Goal: Communication & Community: Ask a question

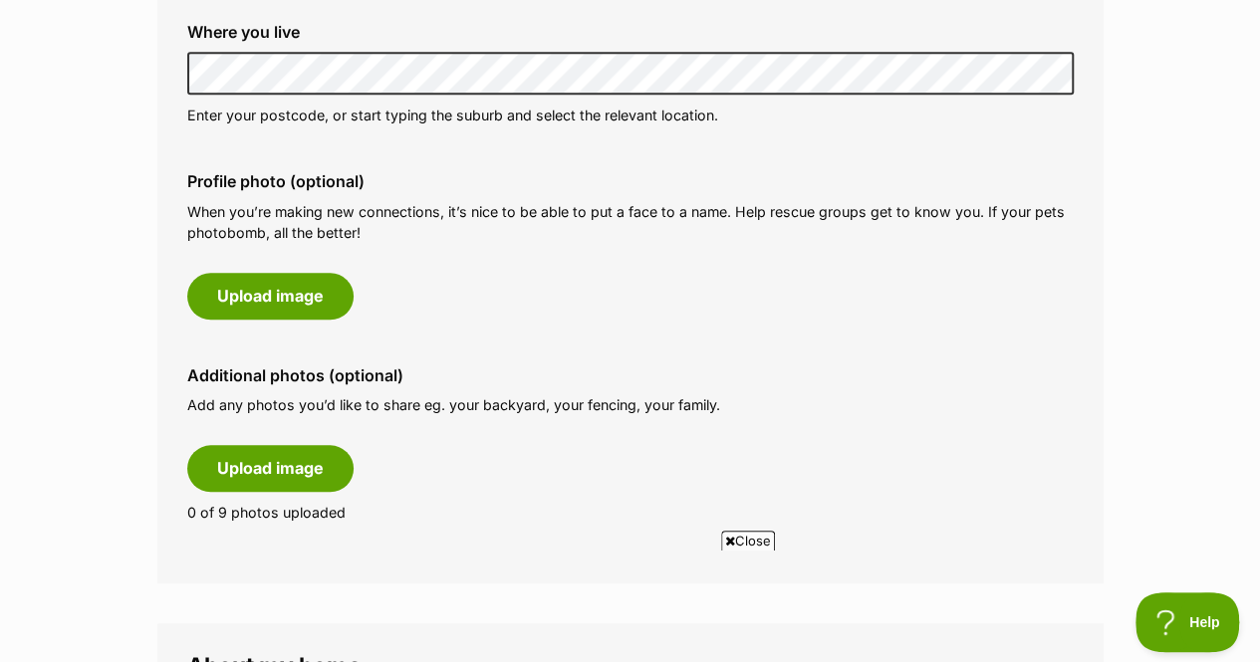
scroll to position [893, 0]
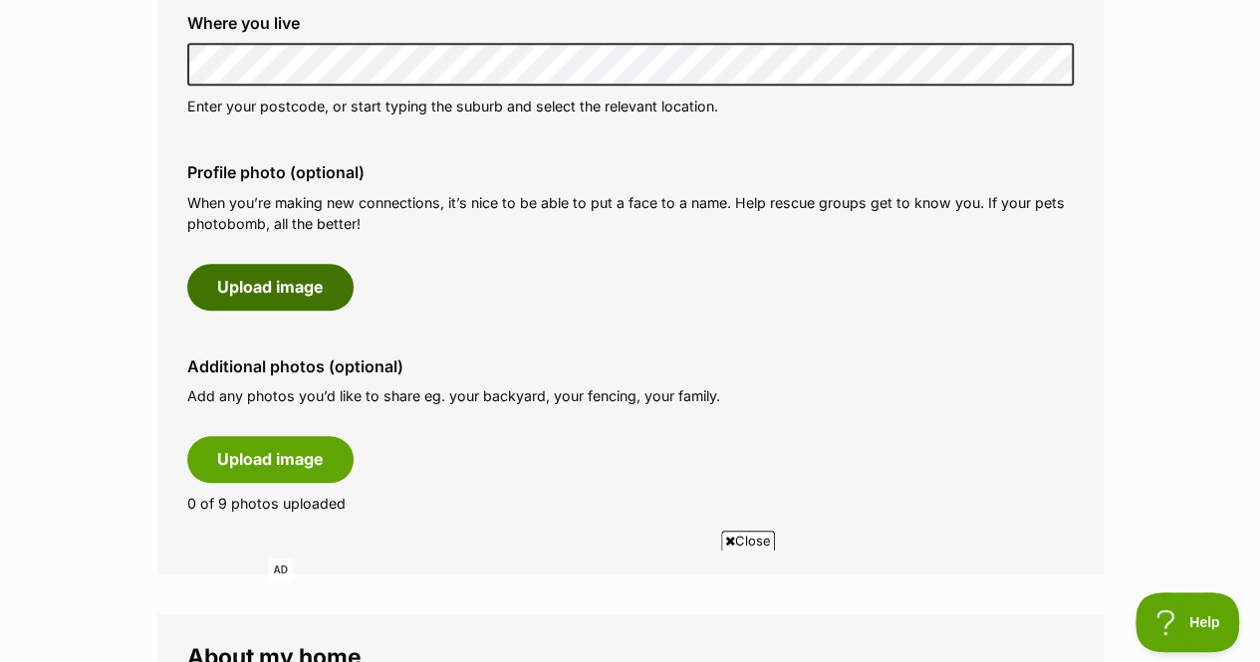
click at [292, 264] on button "Upload image" at bounding box center [270, 287] width 166 height 46
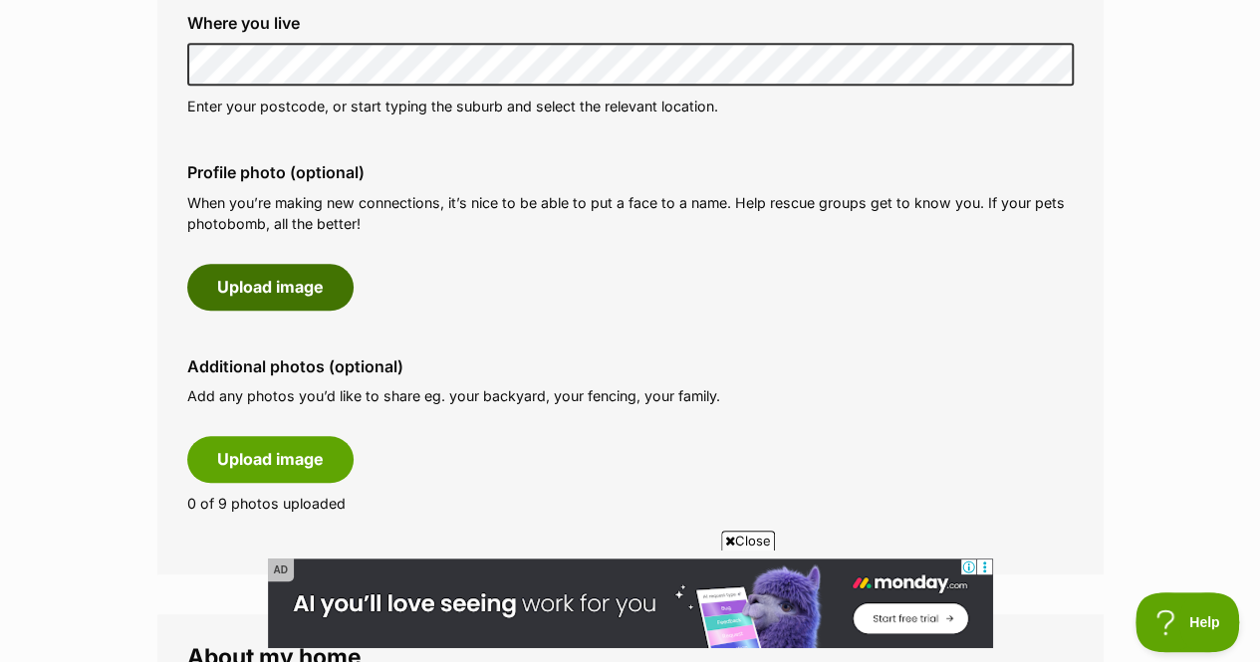
scroll to position [0, 0]
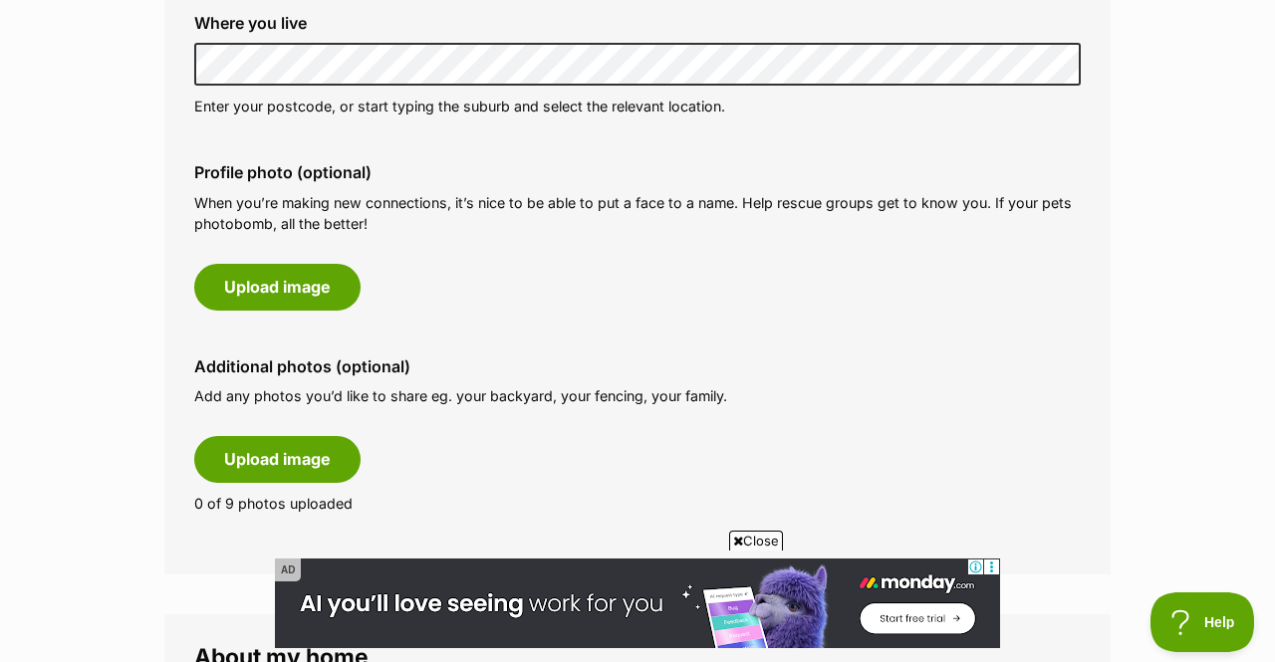
click at [995, 565] on icon at bounding box center [991, 566] width 15 height 15
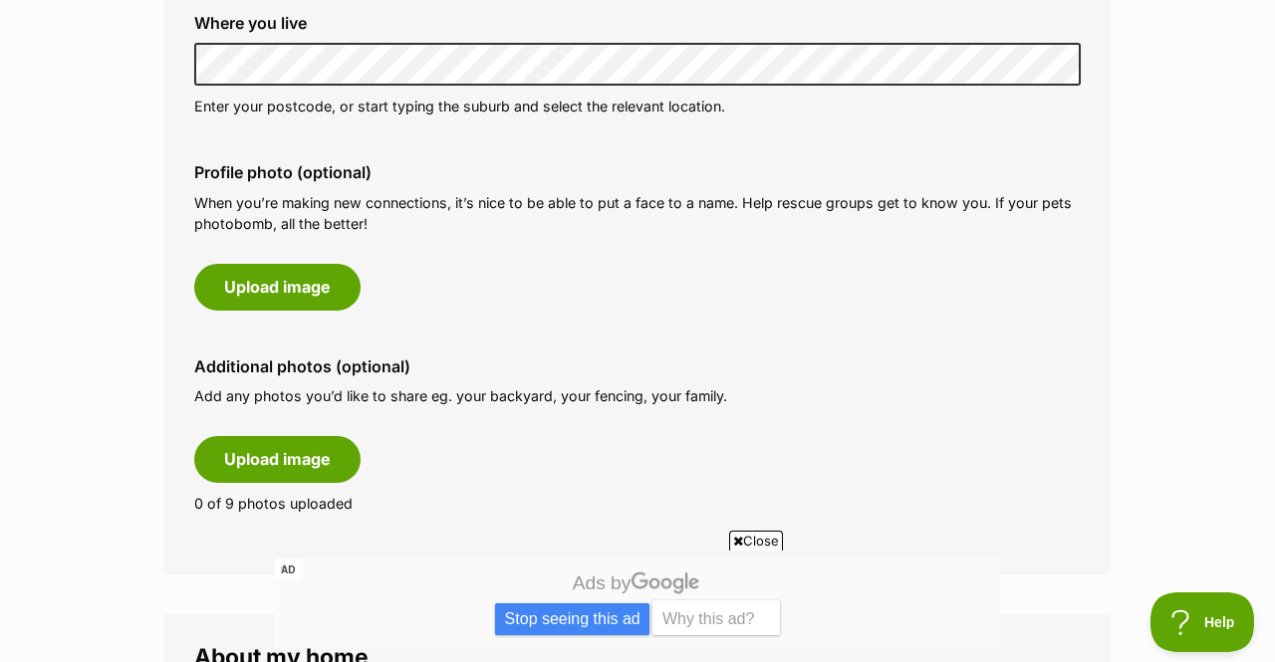
click at [765, 543] on span "Close" at bounding box center [756, 541] width 54 height 20
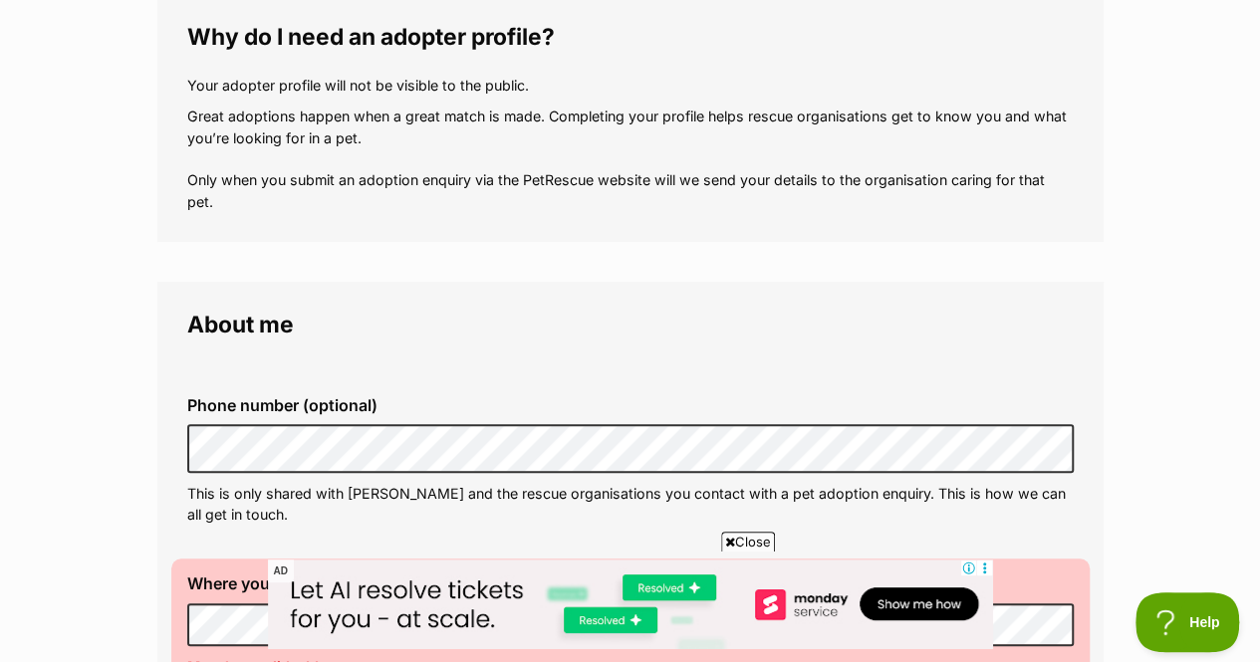
scroll to position [572, 0]
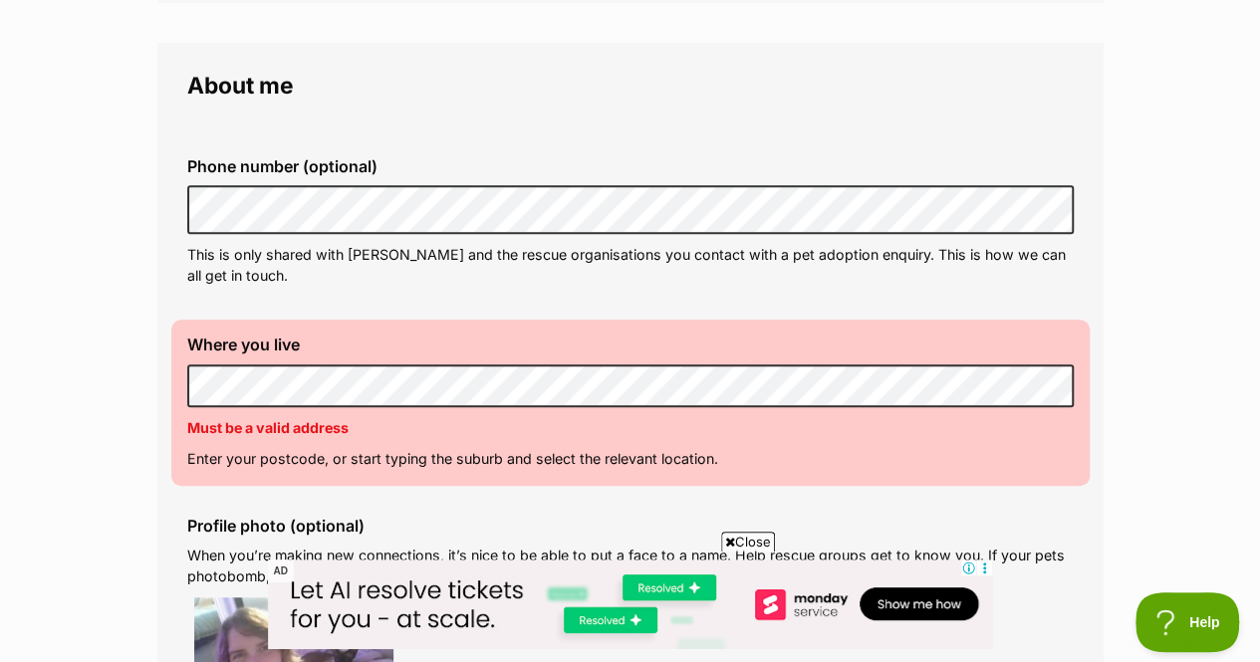
click at [741, 552] on div "Close AD" at bounding box center [630, 606] width 725 height 113
click at [755, 545] on span "Close" at bounding box center [748, 542] width 54 height 20
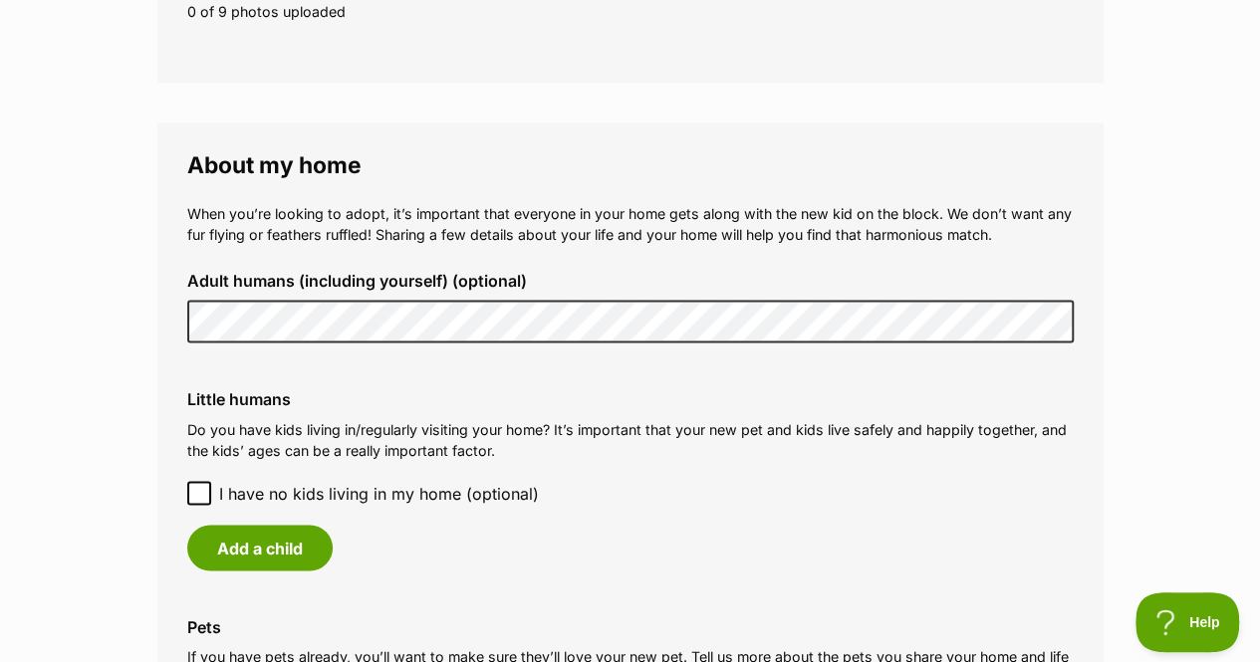
scroll to position [1598, 0]
click at [199, 485] on icon at bounding box center [199, 492] width 14 height 14
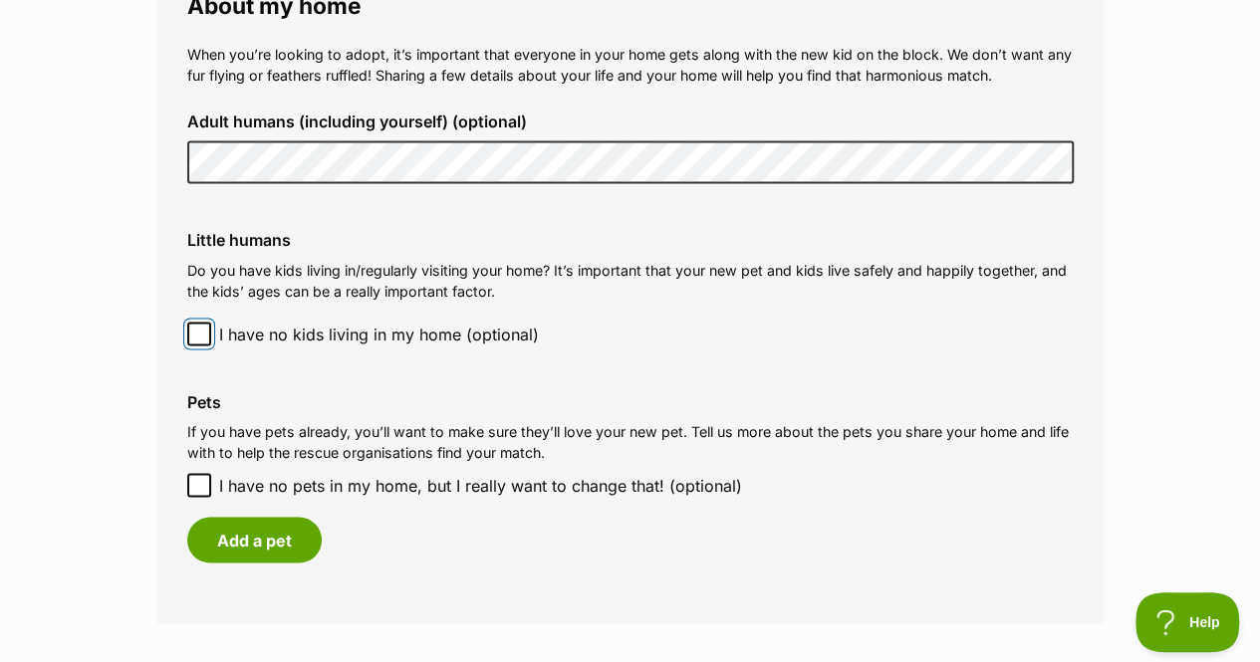
scroll to position [1758, 0]
click at [282, 516] on button "Add a pet" at bounding box center [254, 539] width 134 height 46
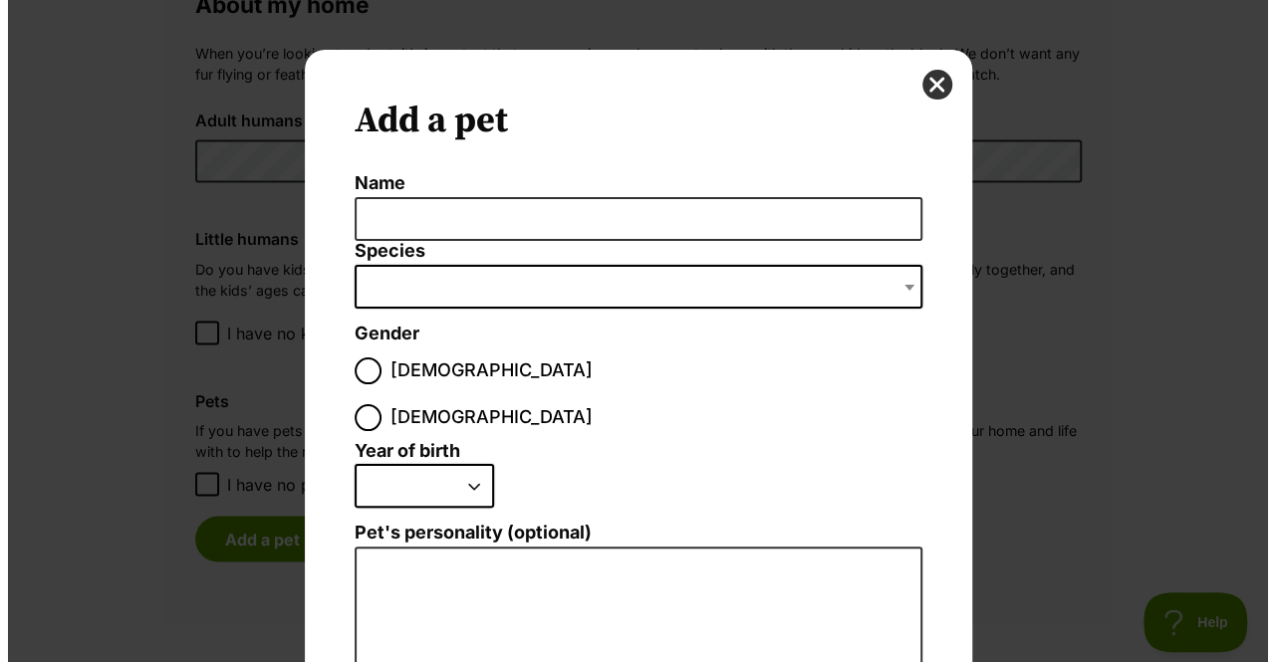
scroll to position [0, 0]
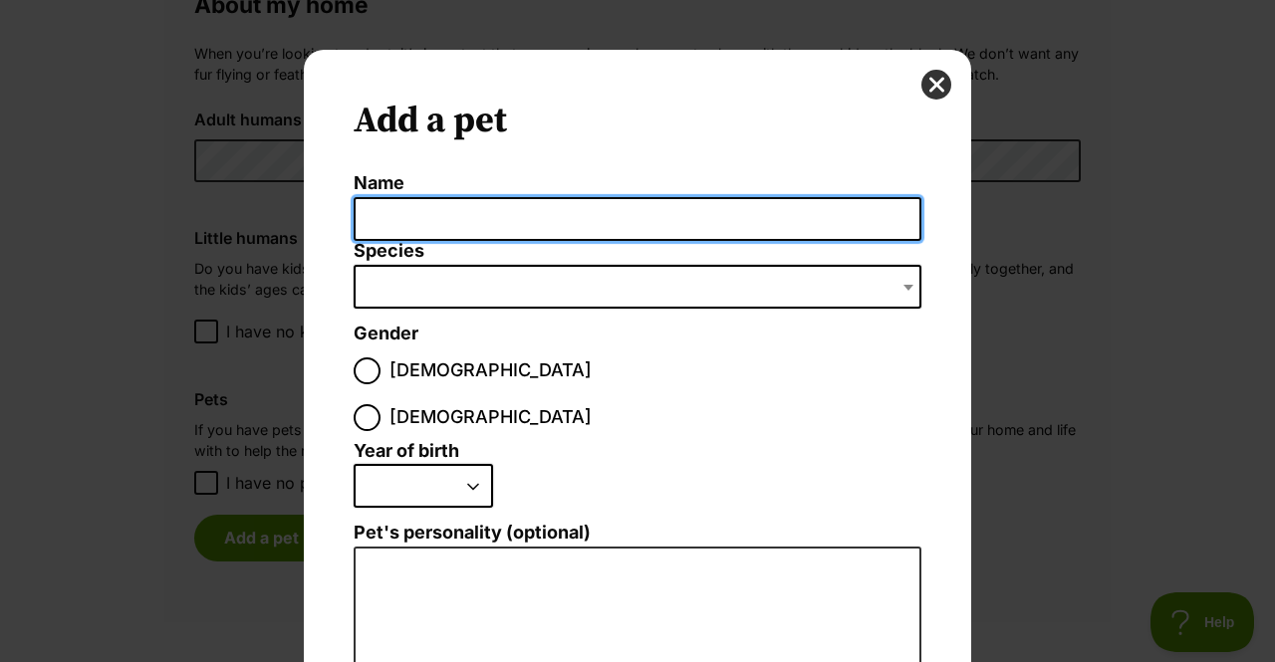
click at [552, 208] on input "Name" at bounding box center [638, 219] width 568 height 45
type input "Pandora"
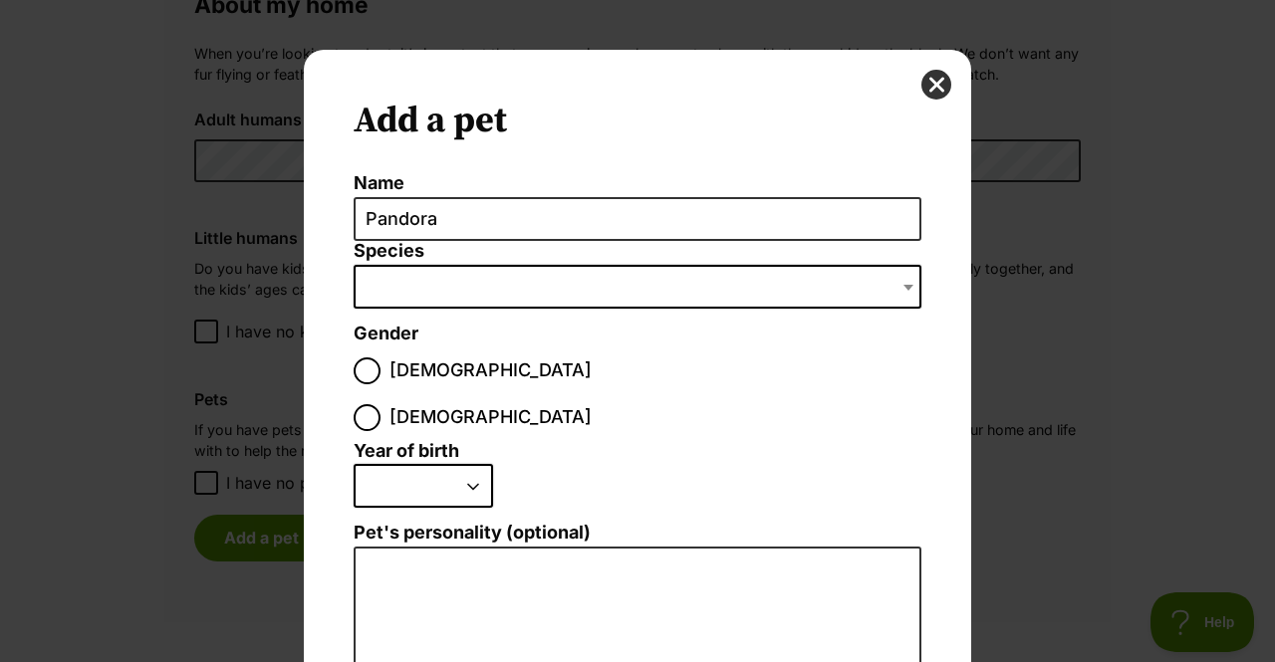
click at [551, 291] on span "Dialog Window - Close (Press escape to close)" at bounding box center [638, 287] width 568 height 44
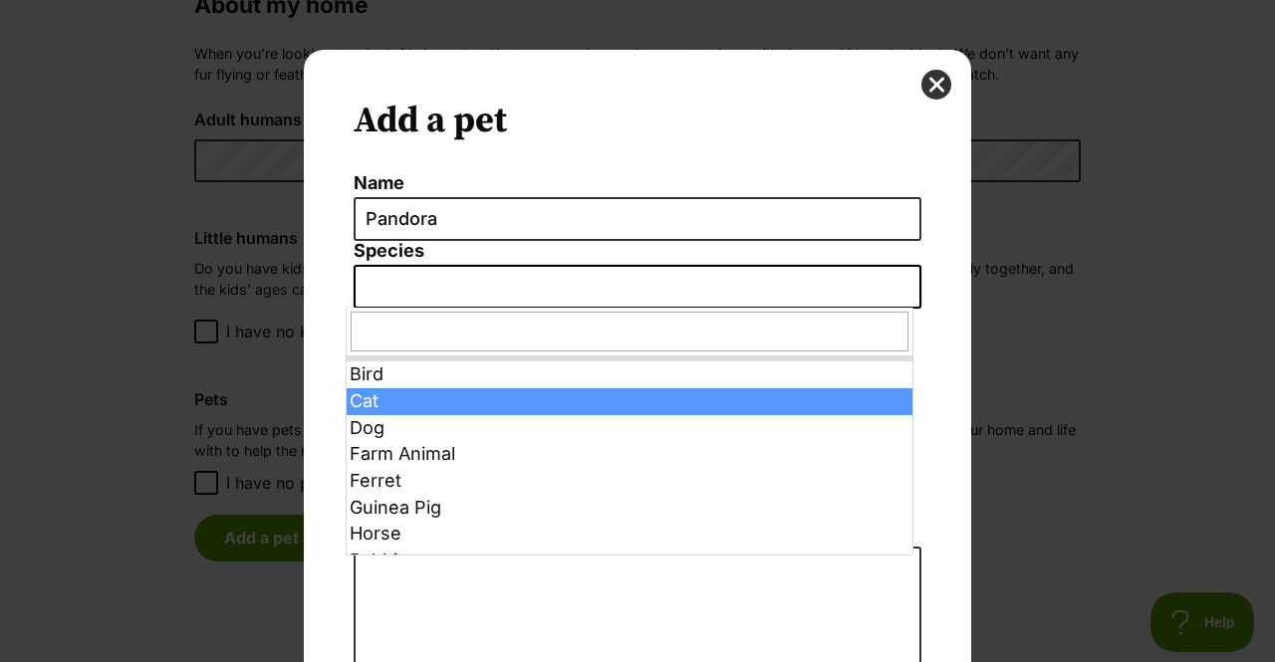
select select "2"
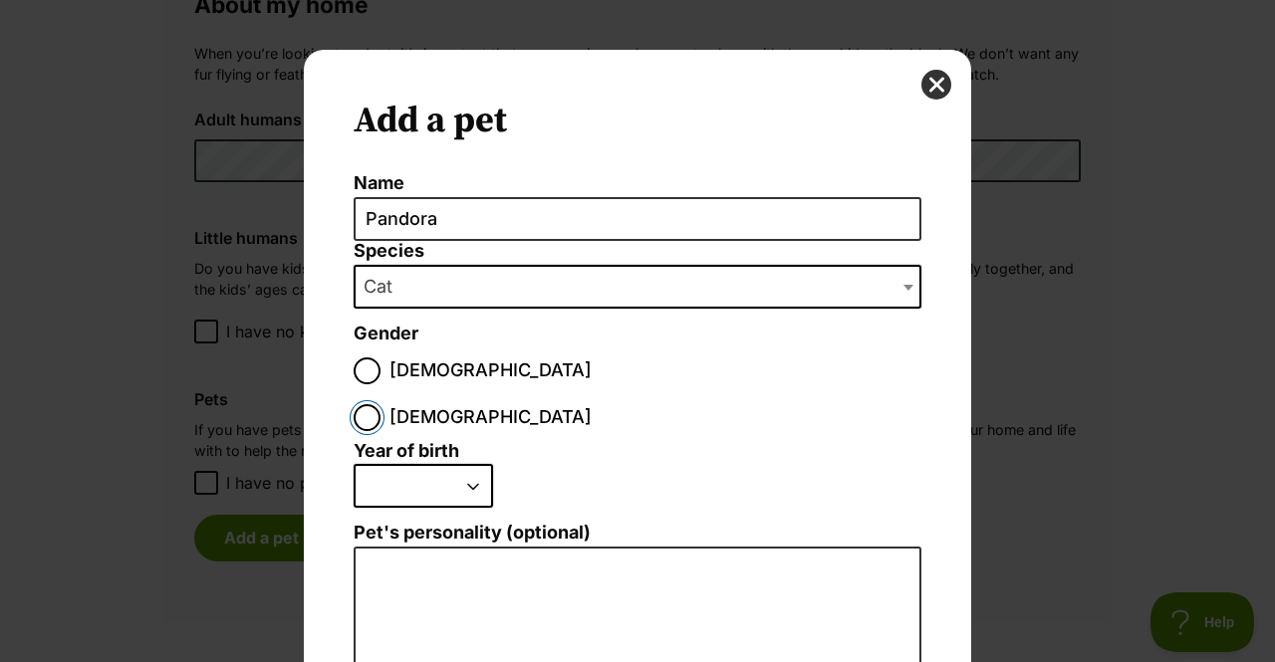
click at [380, 404] on input "Female" at bounding box center [367, 417] width 27 height 27
radio input "true"
click at [454, 464] on select "2025 2024 2023 2022 2021 2020 2019 2018 2017 2016 2015 2014 2013 2012 2011 2010…" at bounding box center [423, 486] width 139 height 44
select select "2015"
click at [354, 464] on select "2025 2024 2023 2022 2021 2020 2019 2018 2017 2016 2015 2014 2013 2012 2011 2010…" at bounding box center [423, 486] width 139 height 44
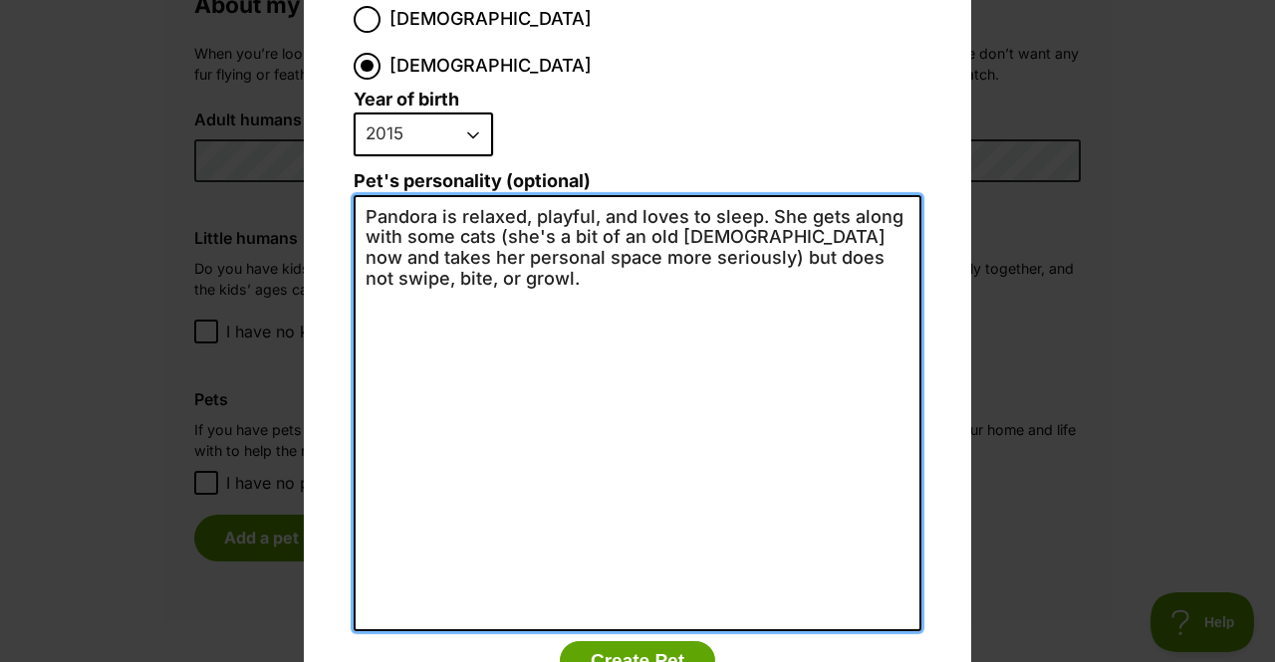
scroll to position [353, 0]
click at [444, 194] on textarea "Pandora is relaxed, playful, and loves to sleep. She gets along with some cats …" at bounding box center [638, 412] width 568 height 436
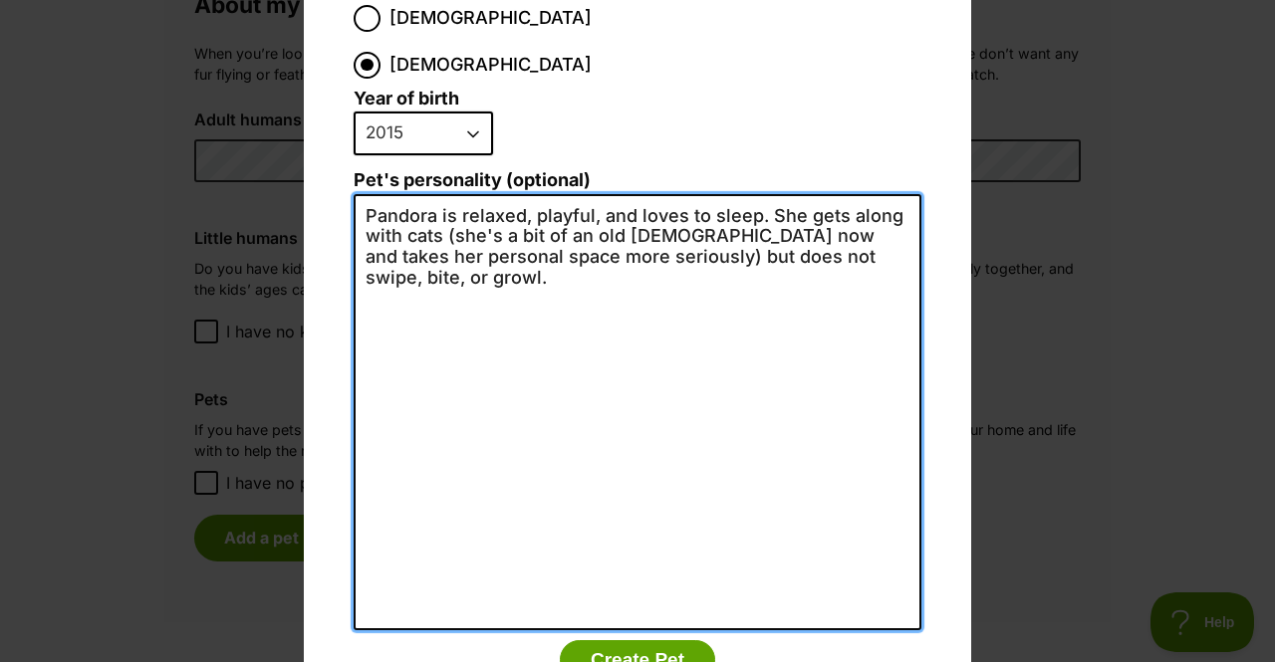
click at [437, 194] on textarea "Pandora is relaxed, playful, and loves to sleep. She gets along with cats (she'…" at bounding box center [638, 412] width 568 height 436
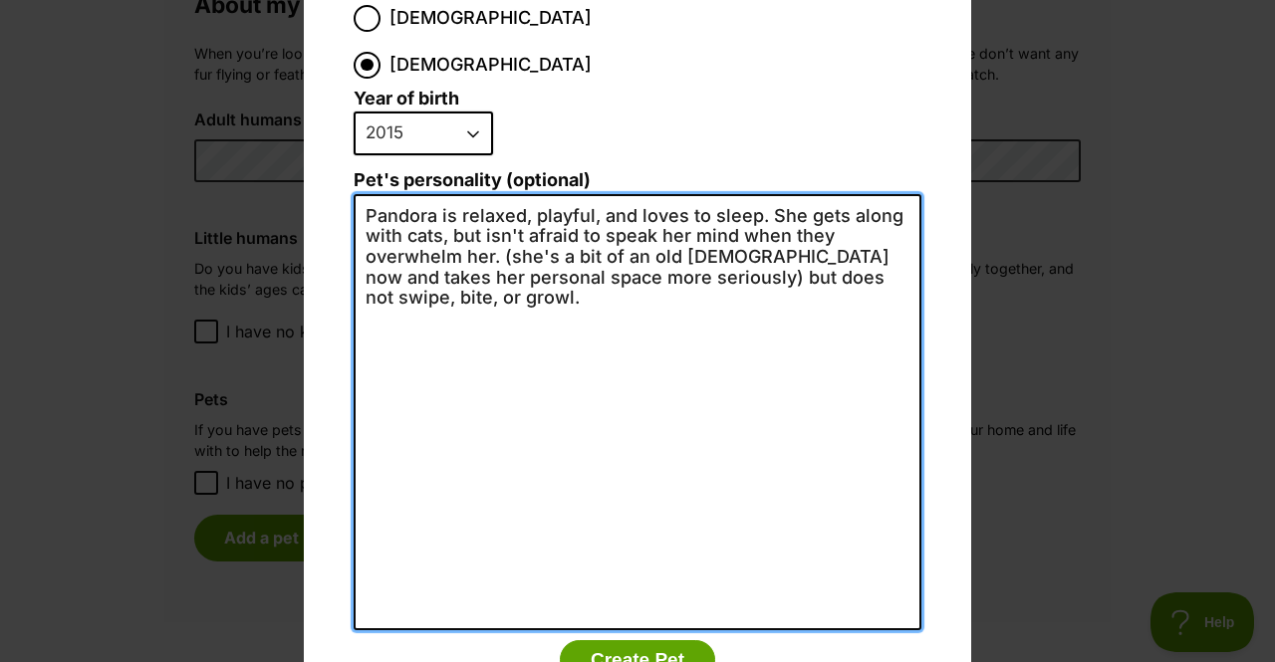
type textarea "Pandora is relaxed, playful, and loves to sleep. She gets along with cats, but …"
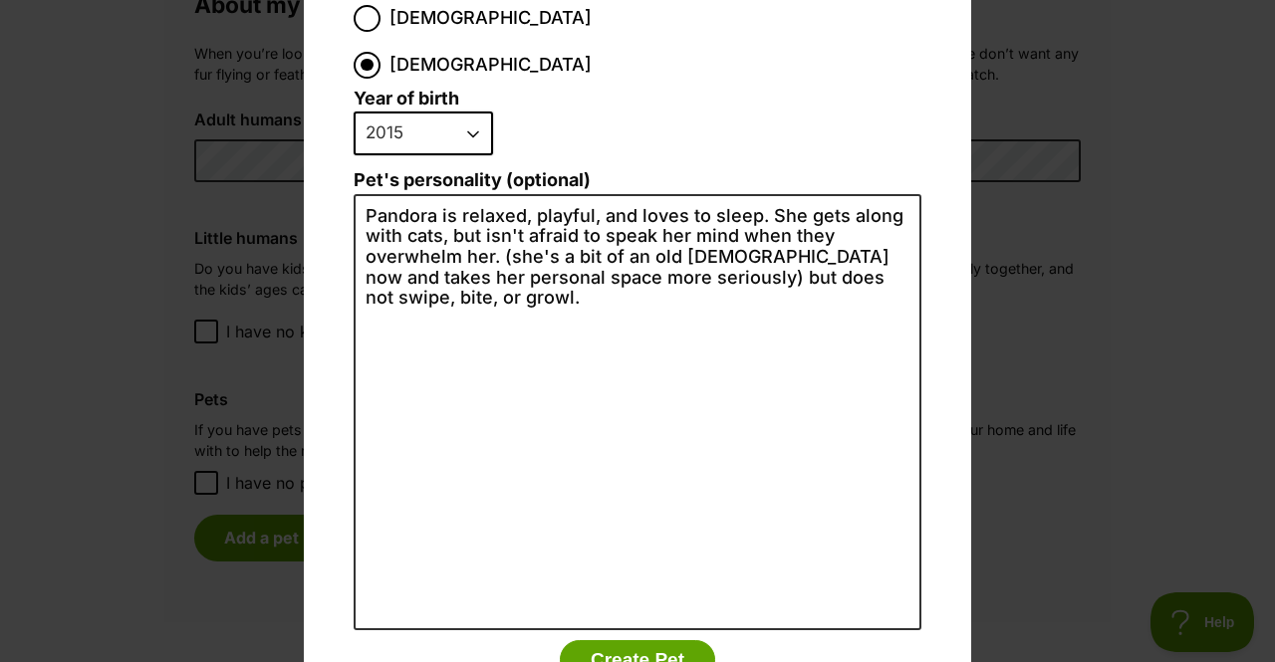
click at [603, 640] on button "Create Pet" at bounding box center [637, 660] width 155 height 40
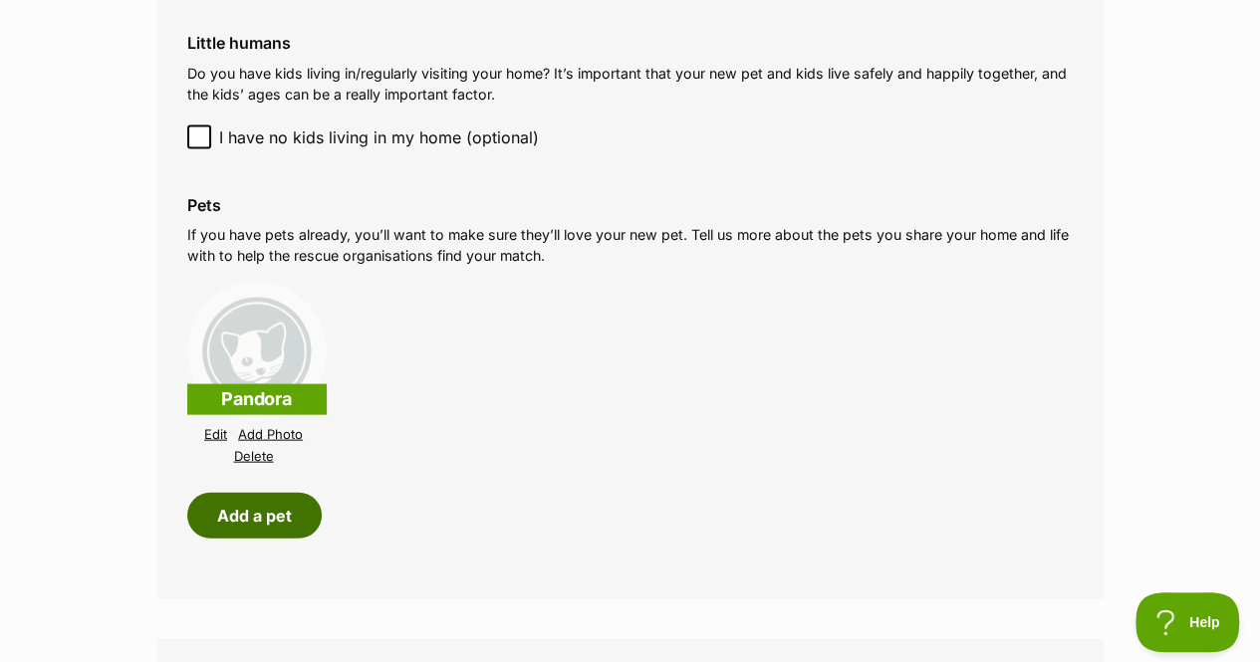
scroll to position [1965, 0]
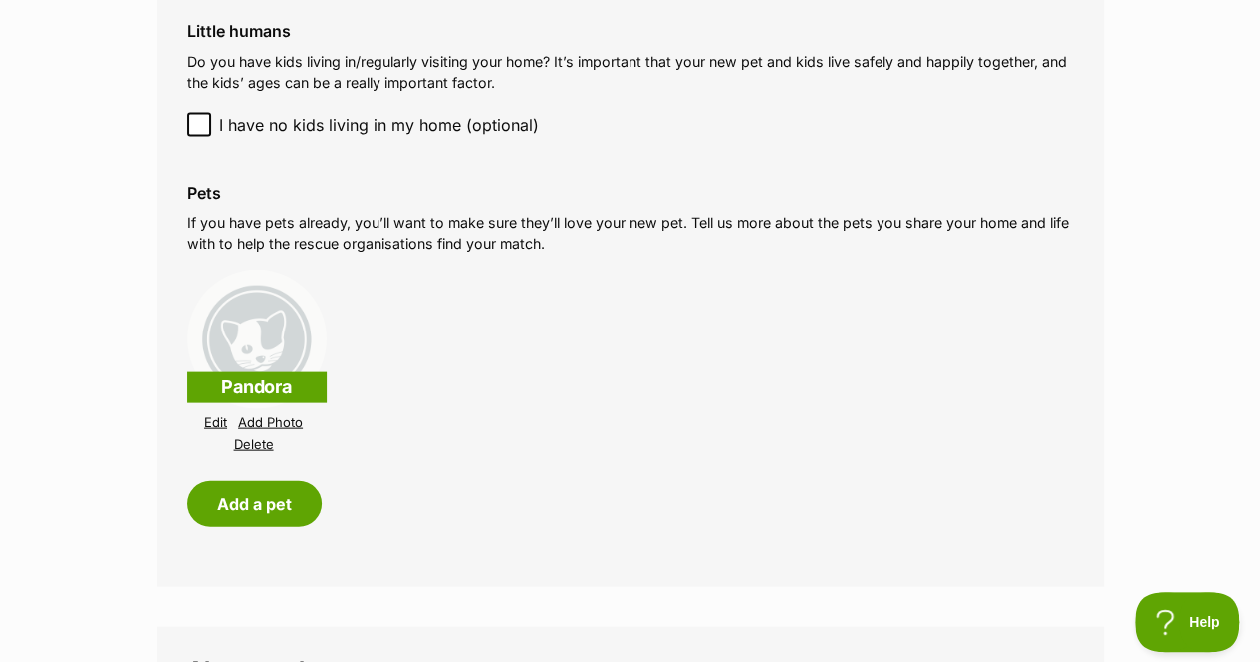
click at [283, 415] on link "Add Photo" at bounding box center [270, 422] width 65 height 15
click at [281, 415] on link "Add Photo" at bounding box center [270, 422] width 65 height 15
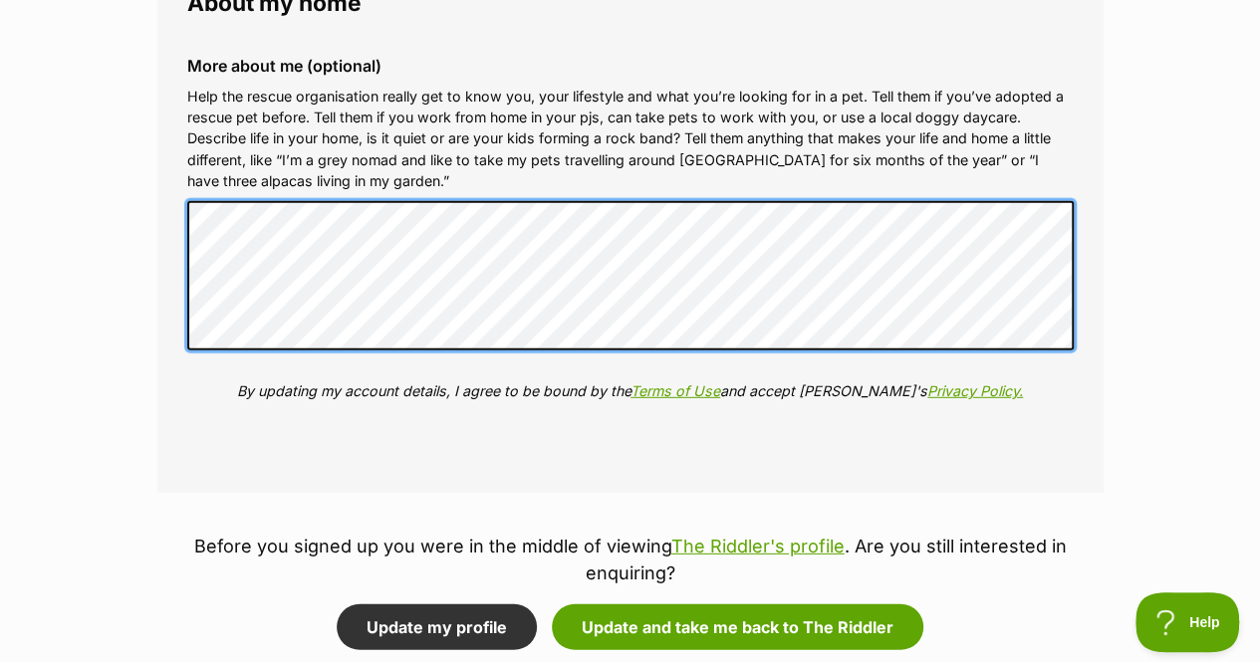
scroll to position [2637, 0]
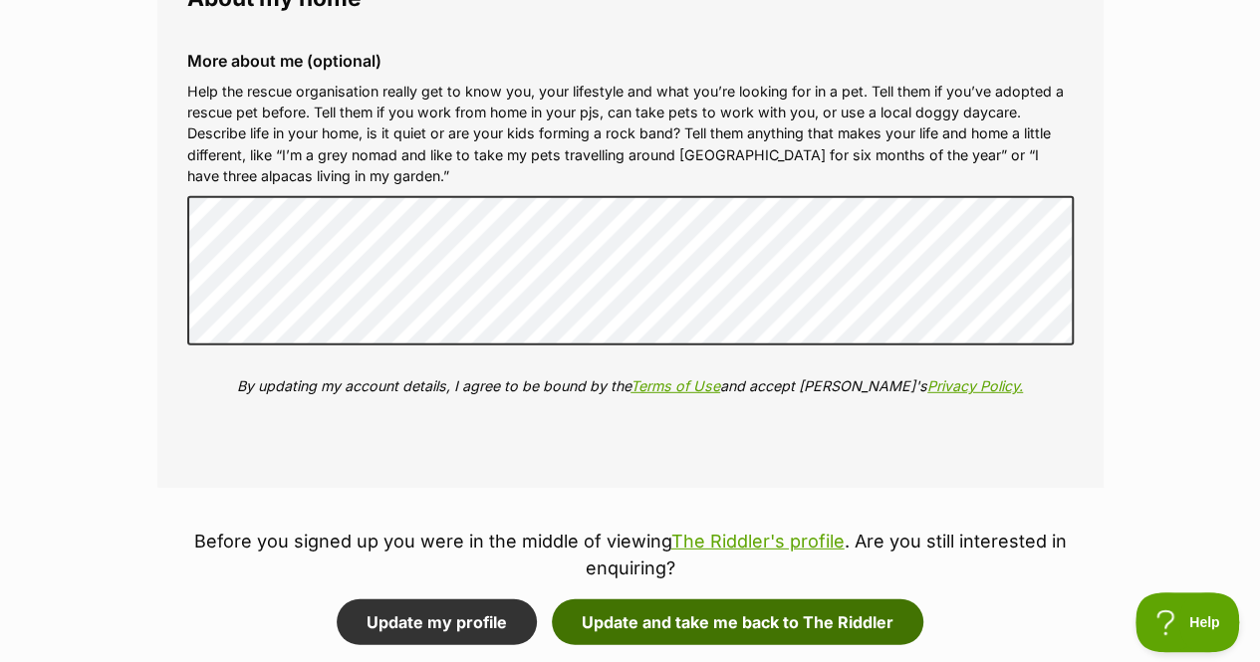
click at [757, 600] on button "Update and take me back to The Riddler" at bounding box center [737, 623] width 371 height 46
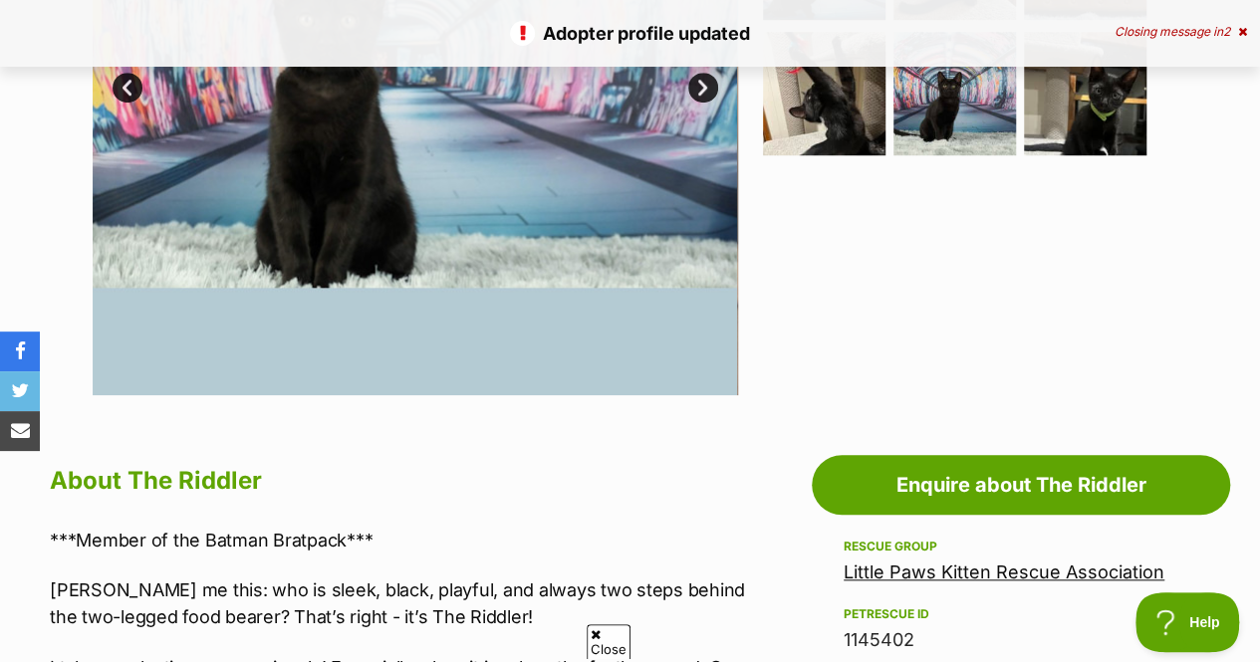
scroll to position [705, 0]
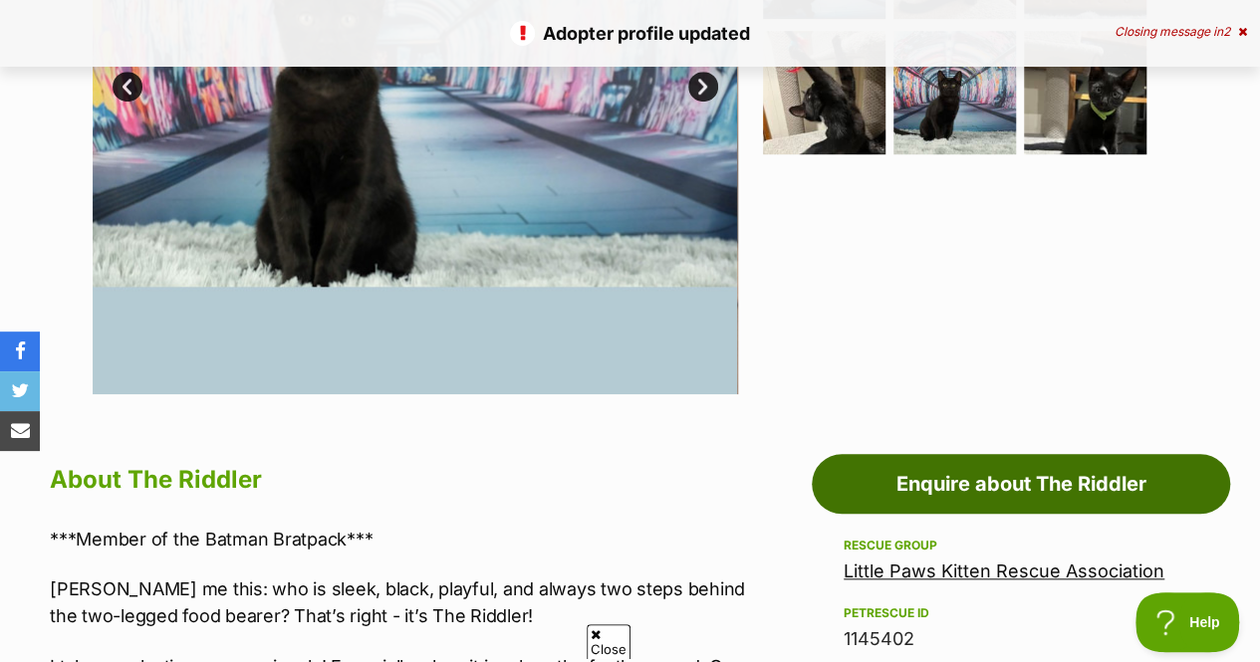
click at [980, 454] on link "Enquire about The Riddler" at bounding box center [1021, 484] width 418 height 60
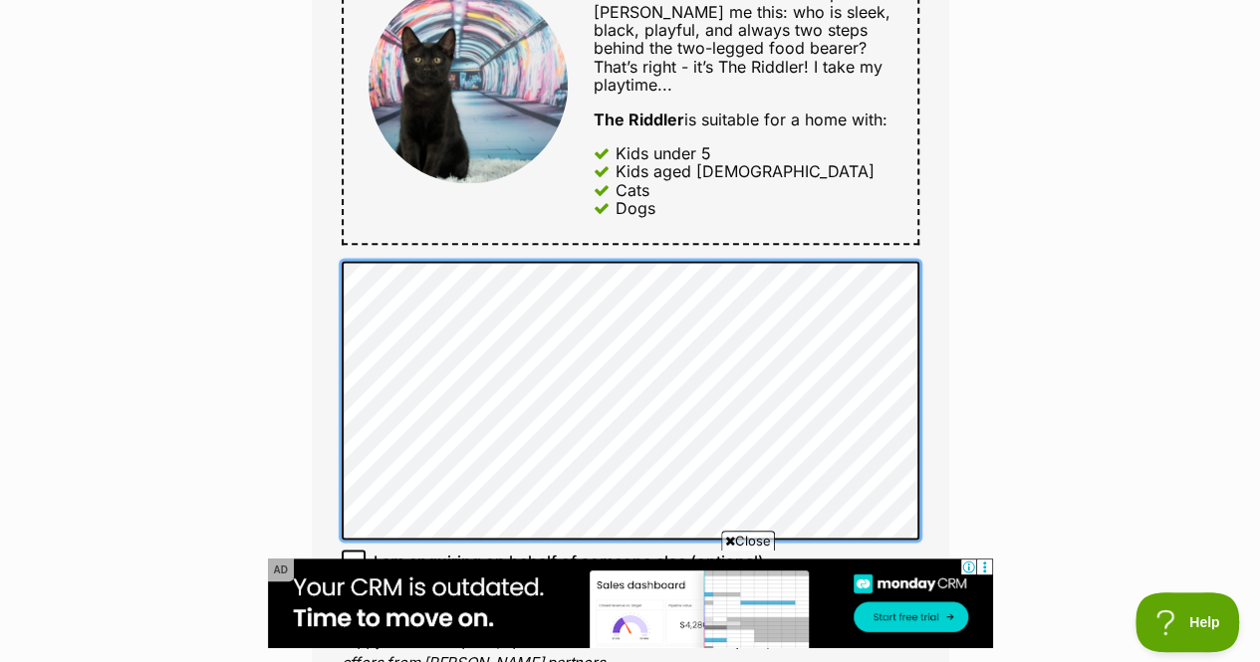
scroll to position [1159, 0]
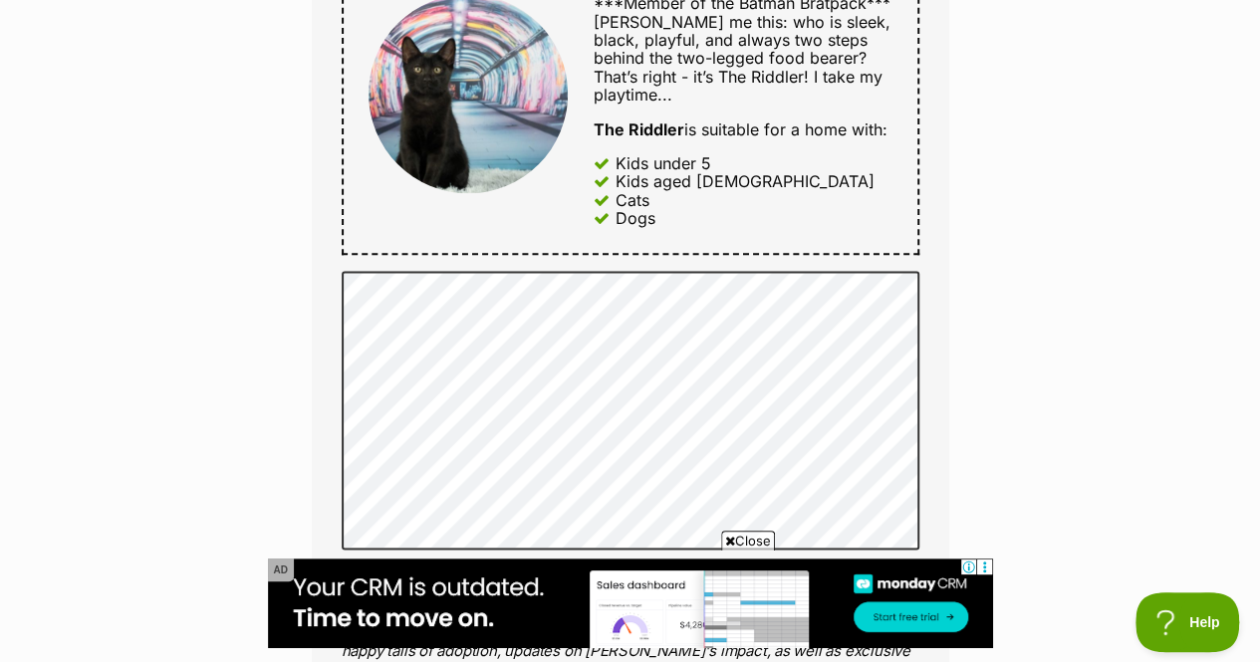
click at [733, 214] on div "***Member of the Batman Bratpack*** Riddle me this: who is sleek, black, playfu…" at bounding box center [631, 111] width 578 height 288
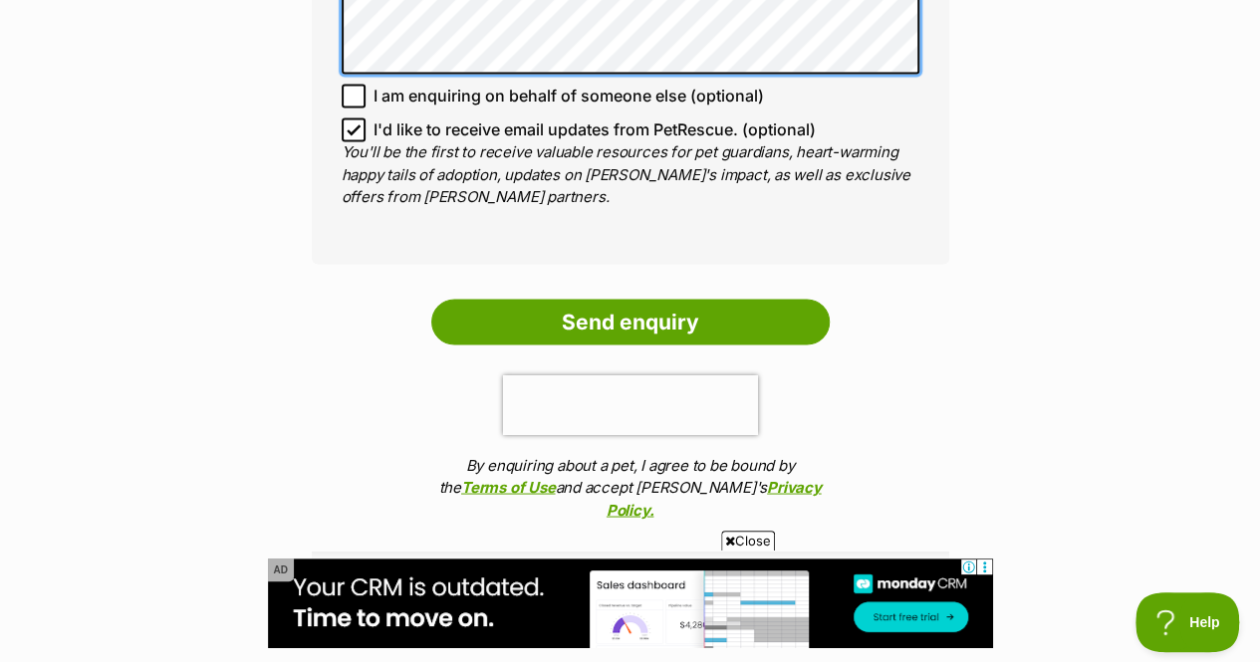
scroll to position [1634, 0]
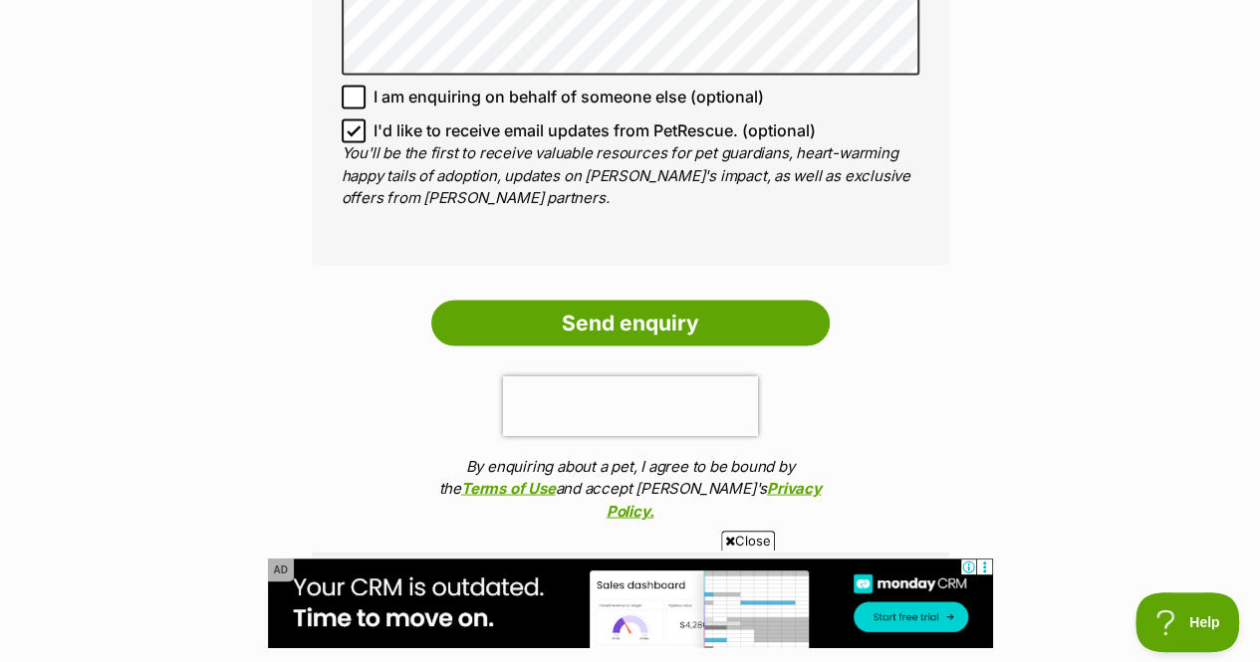
click at [737, 300] on input "Send enquiry" at bounding box center [630, 323] width 398 height 46
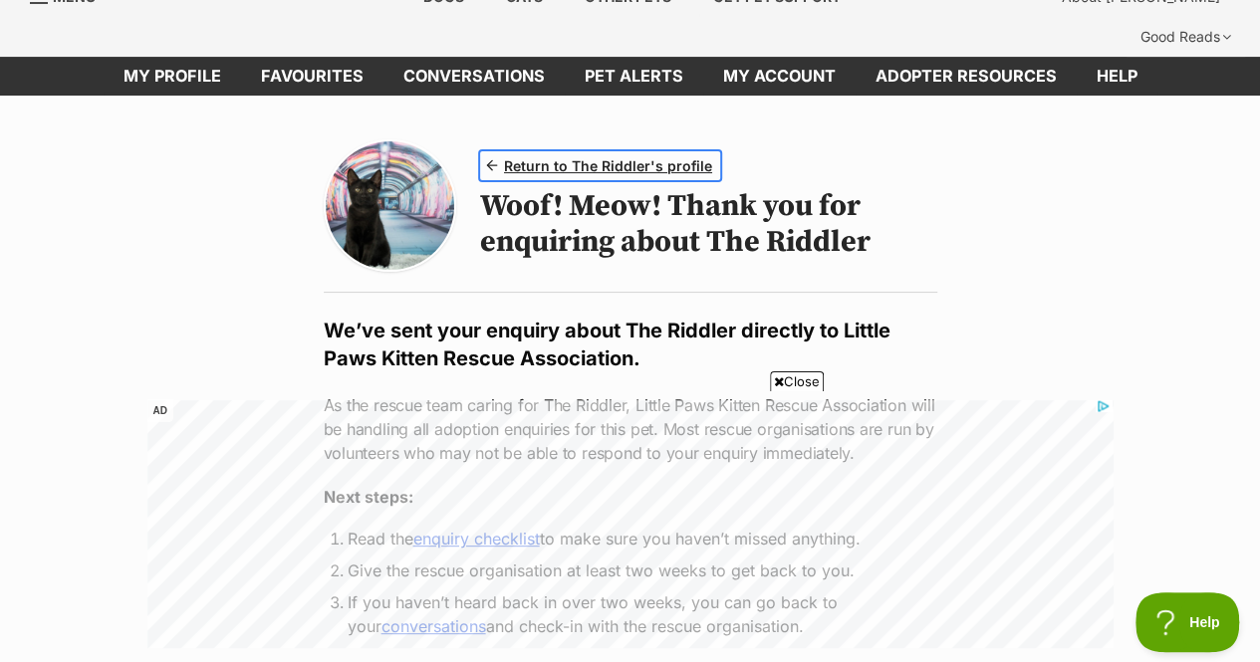
click at [548, 155] on span "Return to The Riddler's profile" at bounding box center [608, 165] width 208 height 21
